Goal: Information Seeking & Learning: Learn about a topic

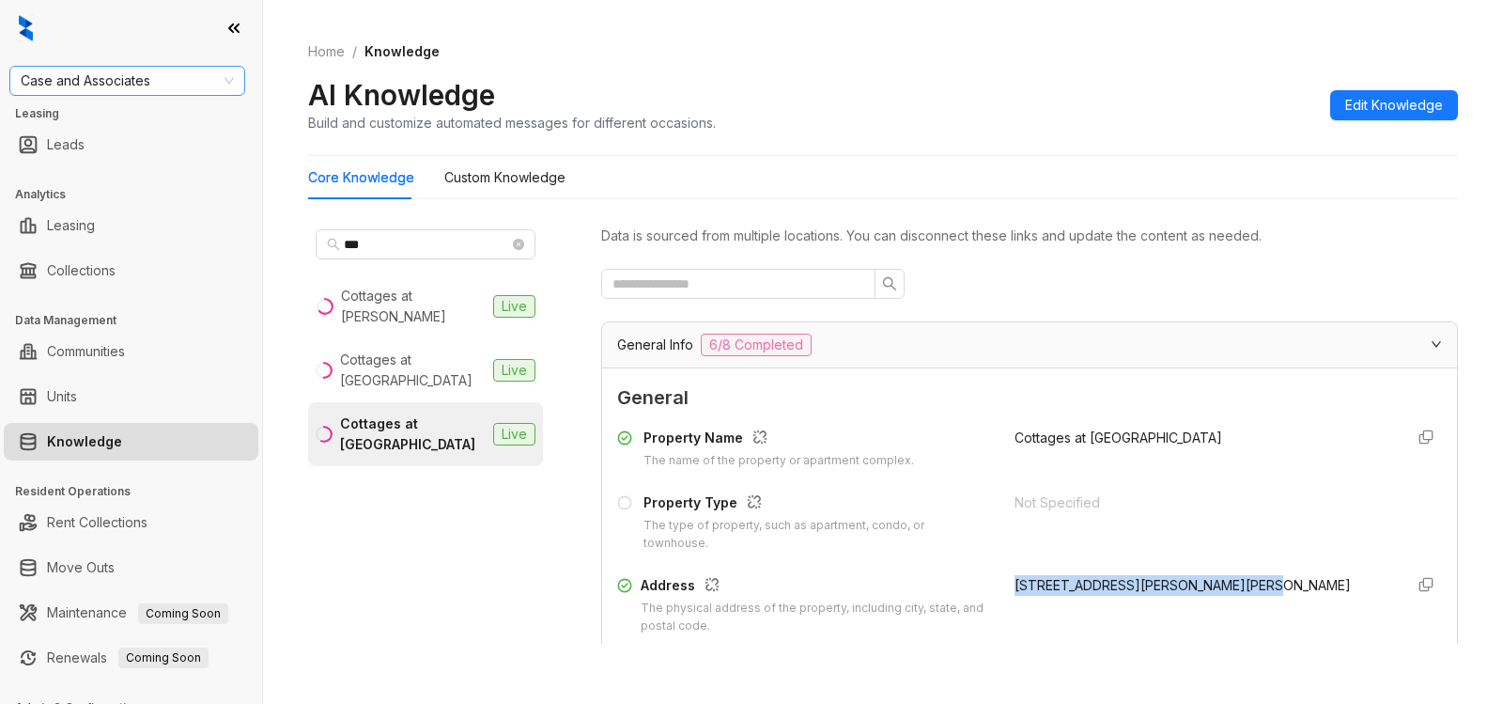
click at [178, 83] on span "Case and Associates" at bounding box center [127, 81] width 213 height 28
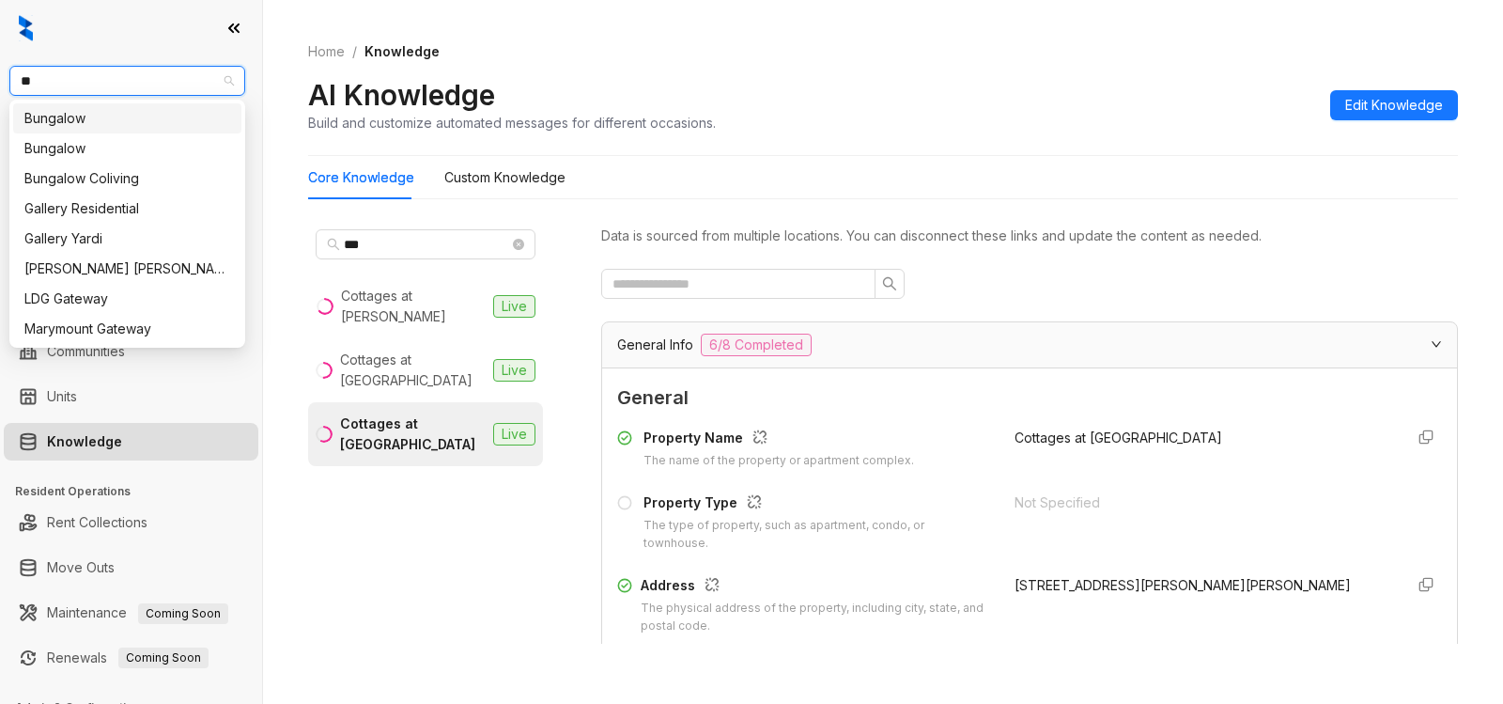
type input "***"
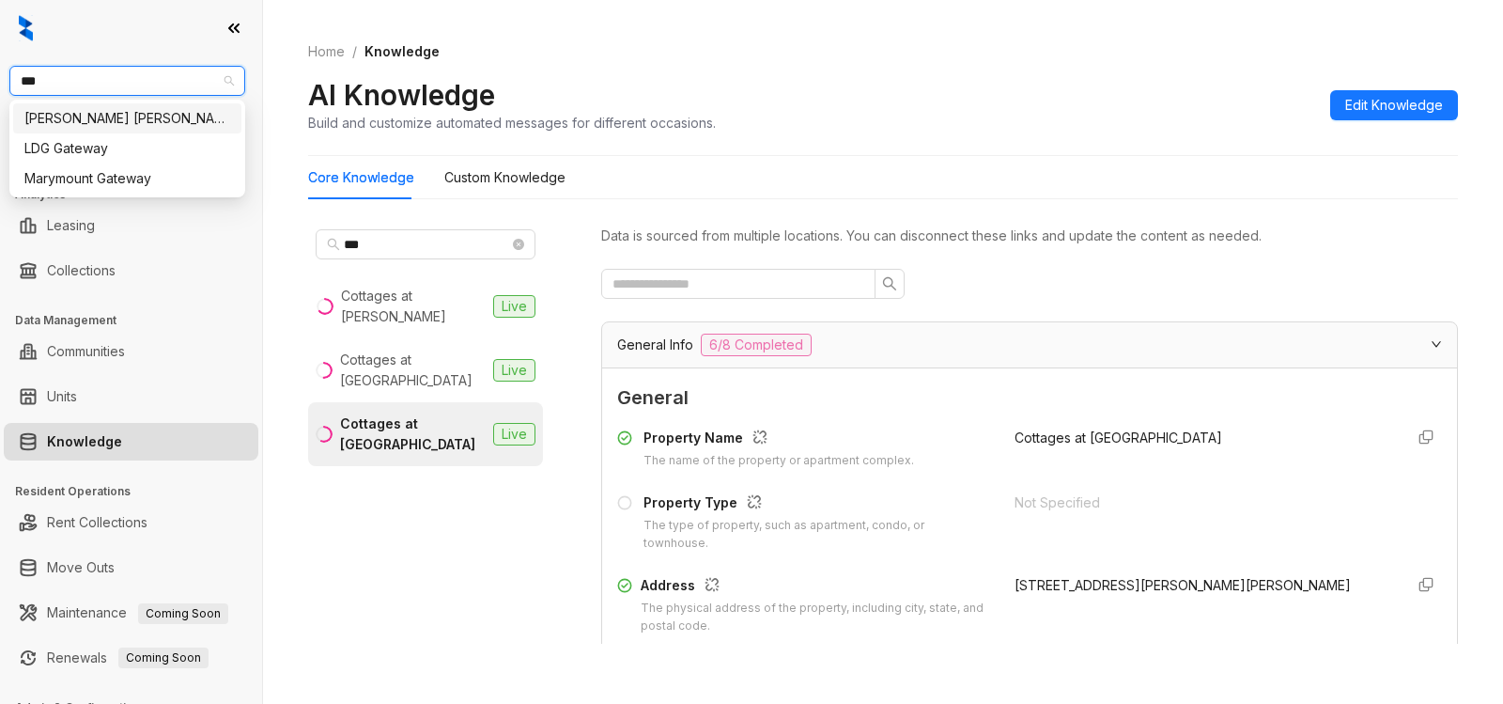
click at [94, 124] on div "[PERSON_NAME] [PERSON_NAME]" at bounding box center [127, 118] width 206 height 21
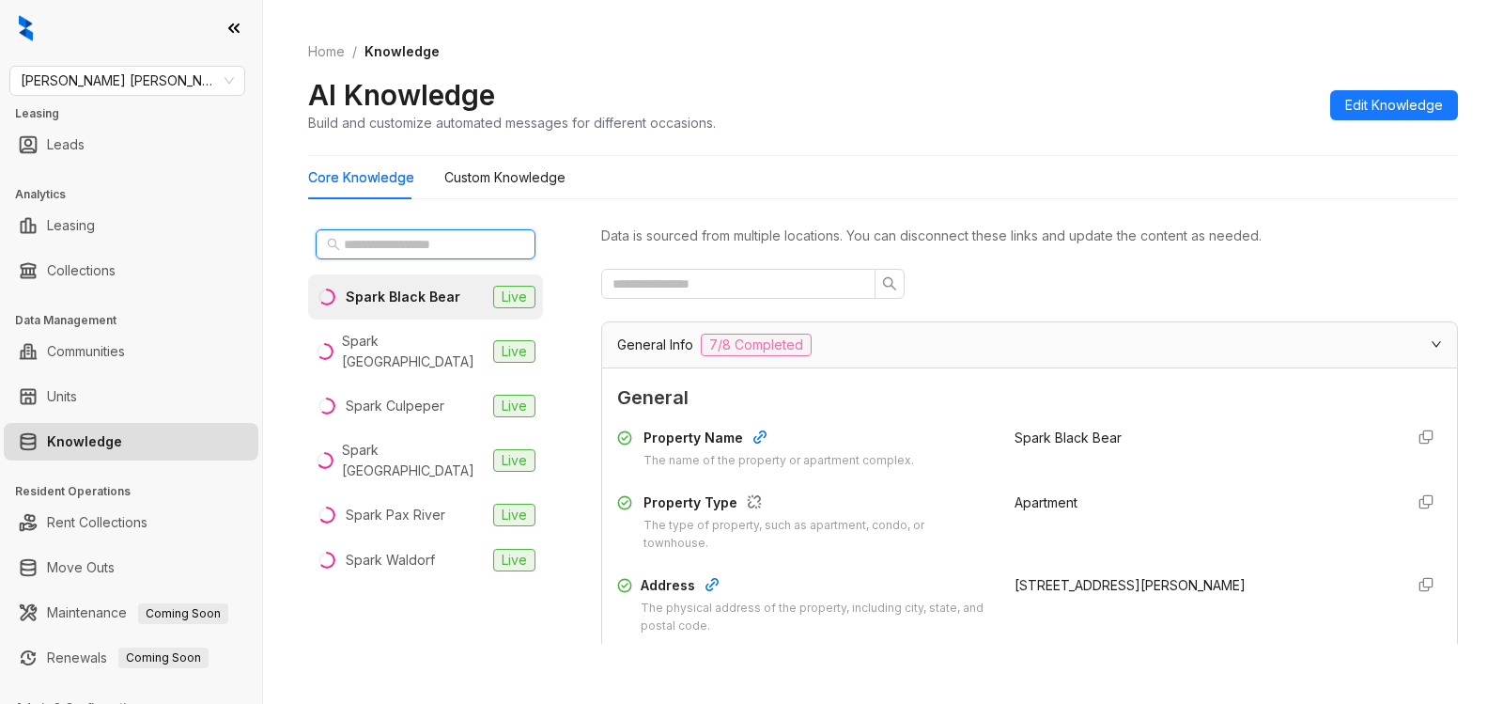
click at [407, 241] on input "text" at bounding box center [426, 244] width 165 height 21
type input "*"
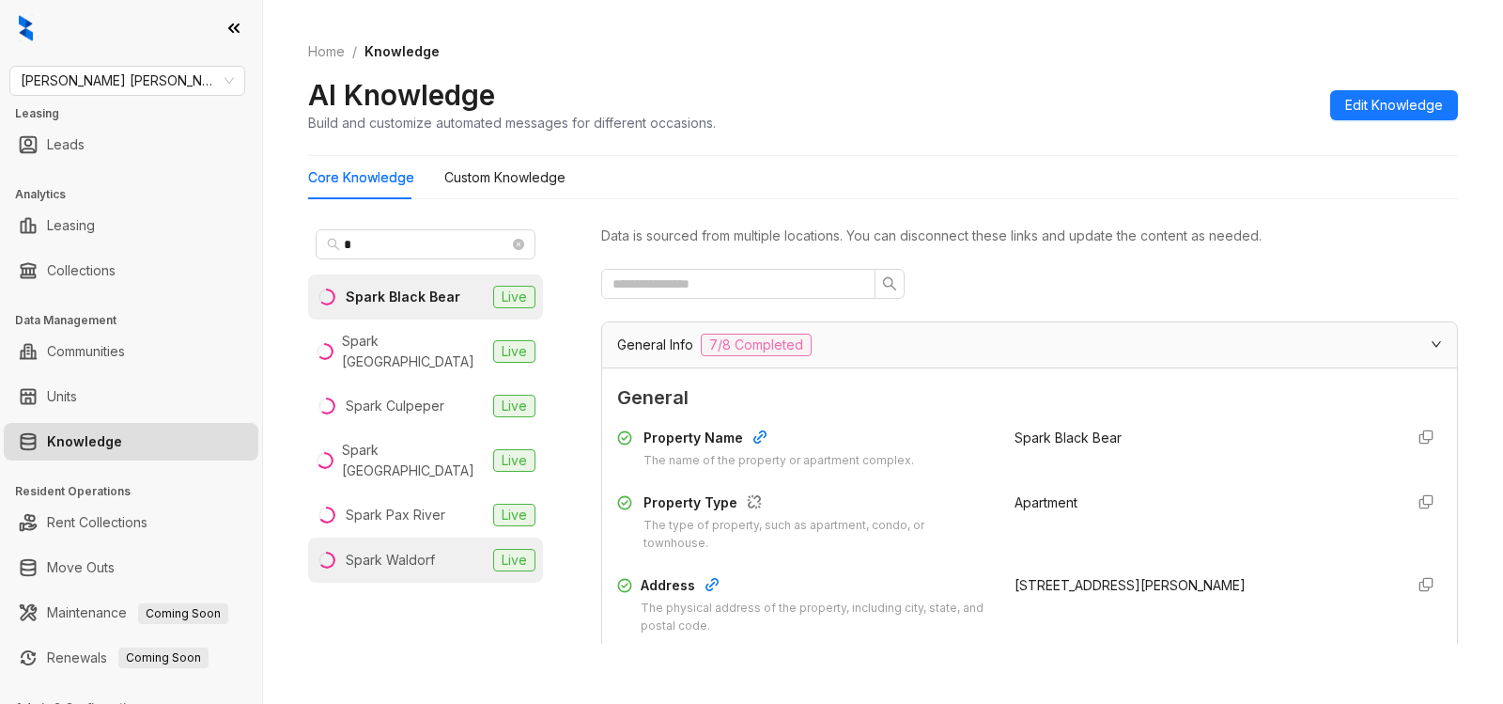
click at [380, 550] on div "Spark Waldorf" at bounding box center [390, 560] width 89 height 21
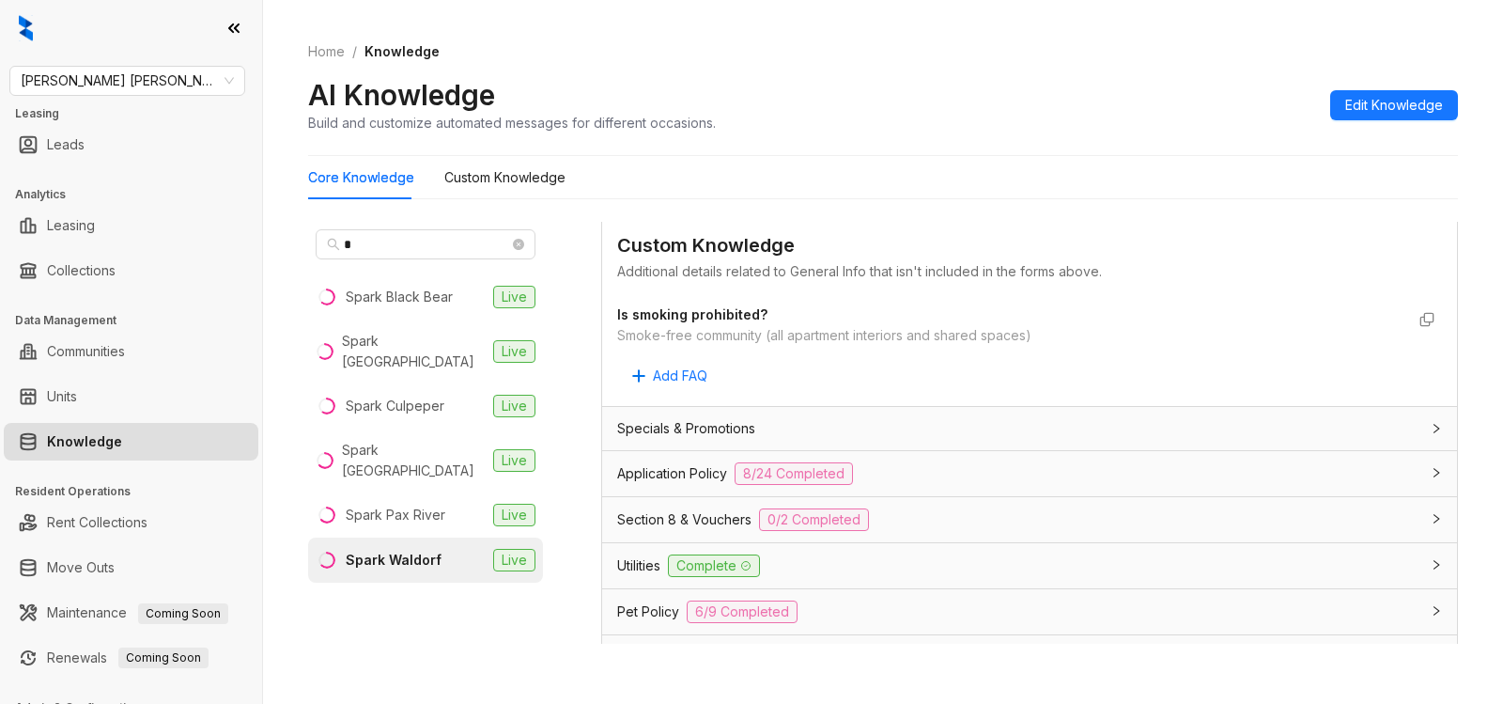
scroll to position [990, 0]
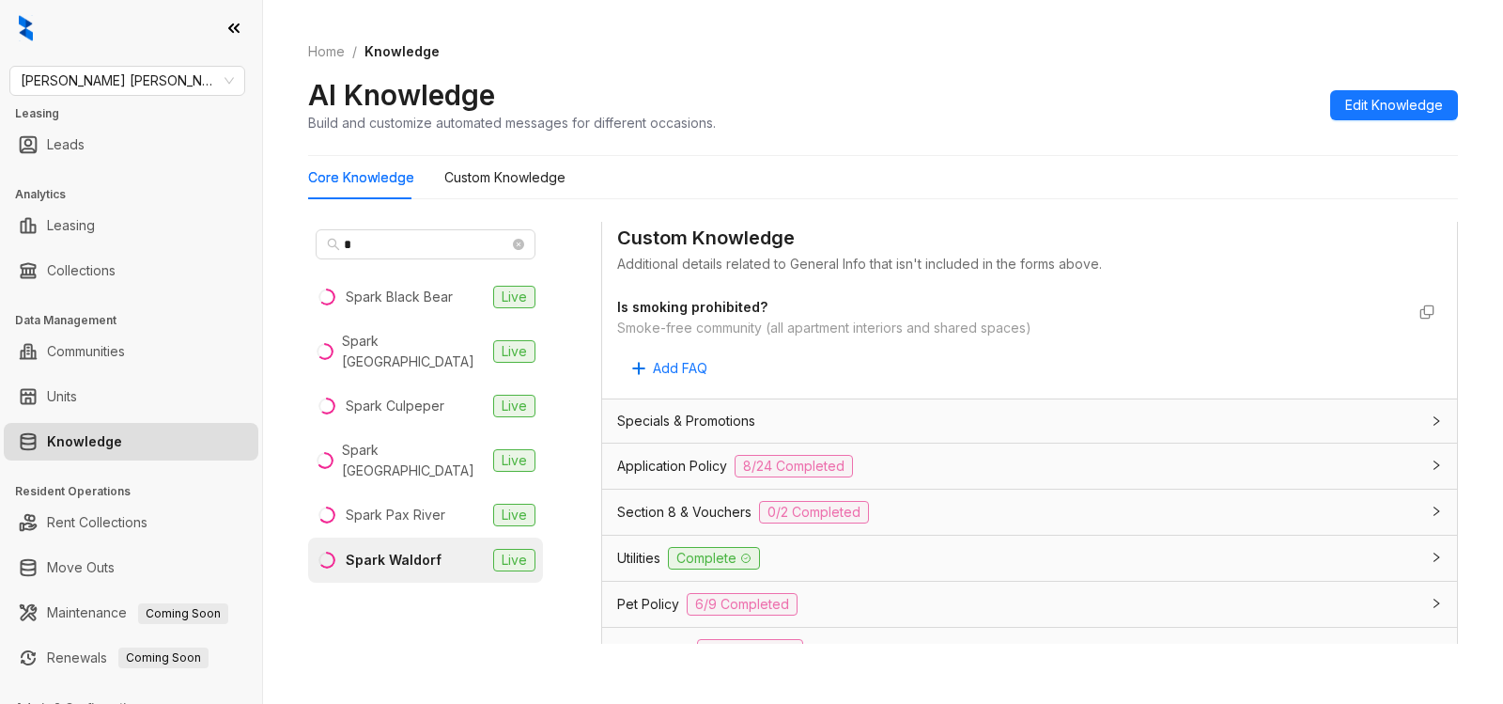
click at [838, 461] on span "8/24 Completed" at bounding box center [794, 466] width 118 height 23
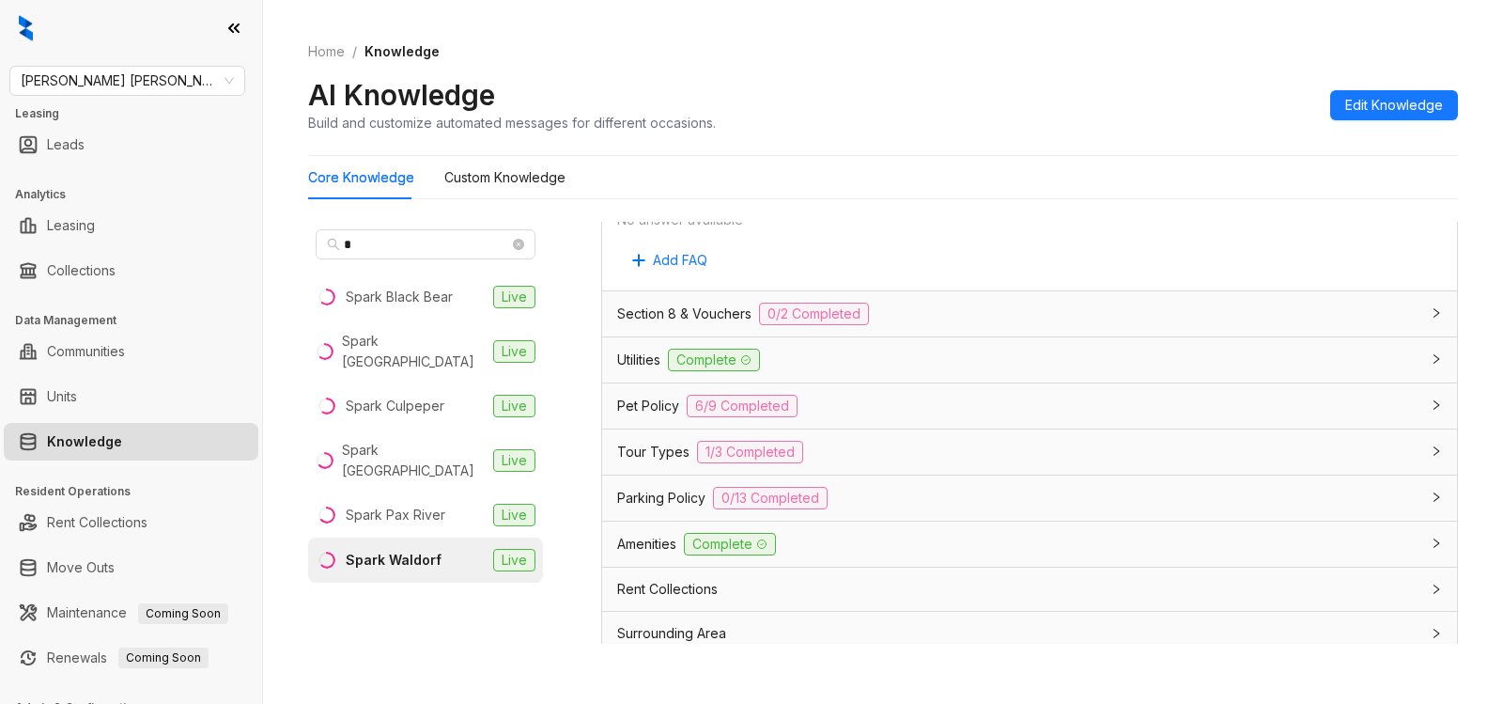
scroll to position [3747, 0]
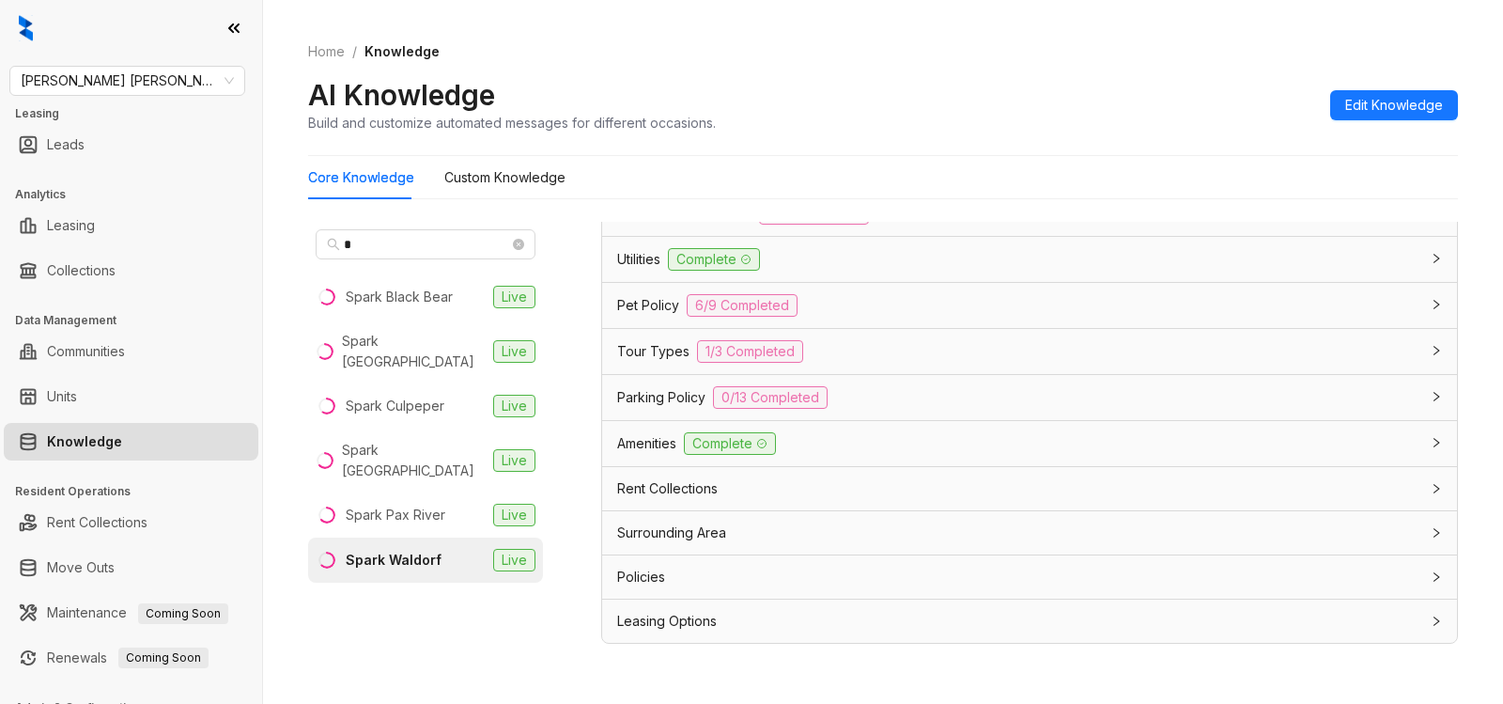
click at [933, 314] on div "Pet Policy 6/9 Completed" at bounding box center [1018, 305] width 802 height 23
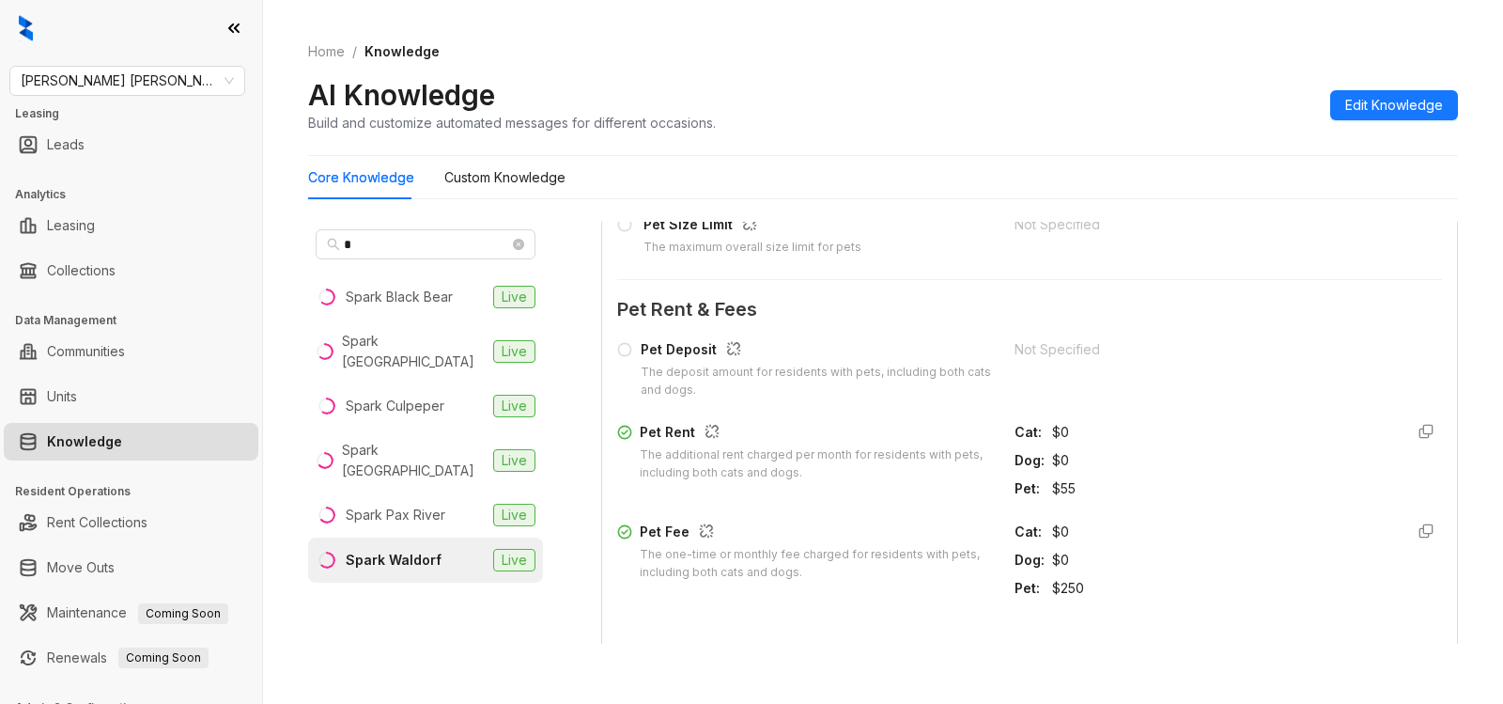
scroll to position [4207, 0]
